Goal: Unclear: Browse casually

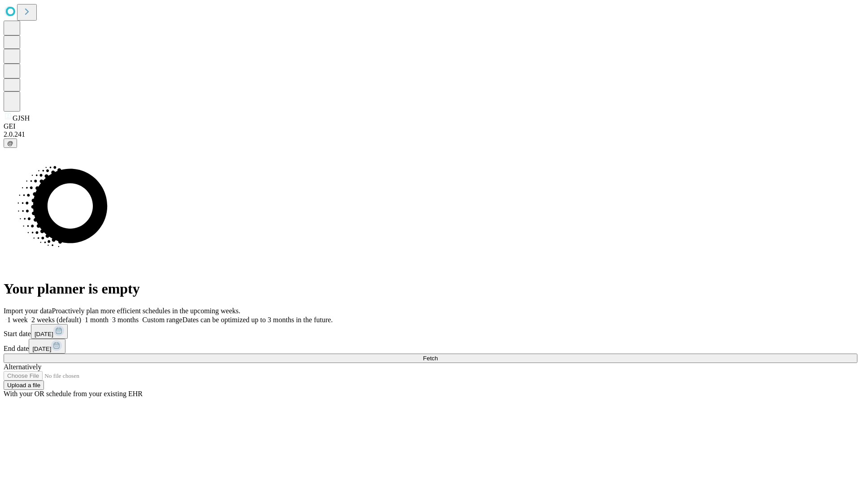
click at [438, 355] on span "Fetch" at bounding box center [430, 358] width 15 height 7
